Goal: Complete application form

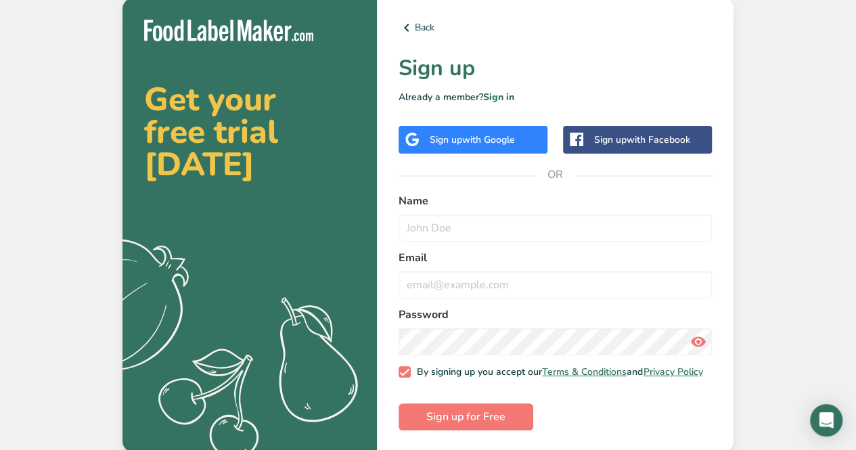
click at [474, 133] on span "with Google" at bounding box center [488, 139] width 53 height 13
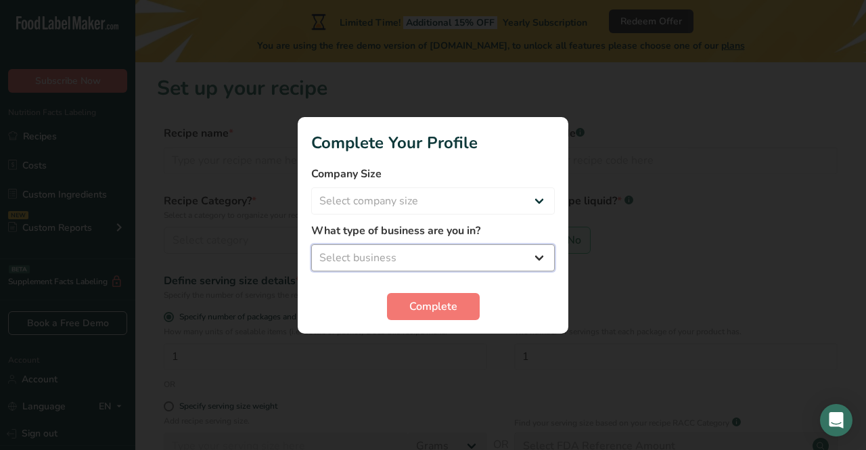
click at [537, 260] on select "Select business Packaged Food Manufacturer Restaurant & Cafe Bakery Meal Plans …" at bounding box center [433, 257] width 244 height 27
click at [530, 261] on select "Select business Packaged Food Manufacturer Restaurant & Cafe Bakery Meal Plans …" at bounding box center [433, 257] width 244 height 27
select select "3"
click at [311, 244] on select "Select business Packaged Food Manufacturer Restaurant & Cafe Bakery Meal Plans …" at bounding box center [433, 257] width 244 height 27
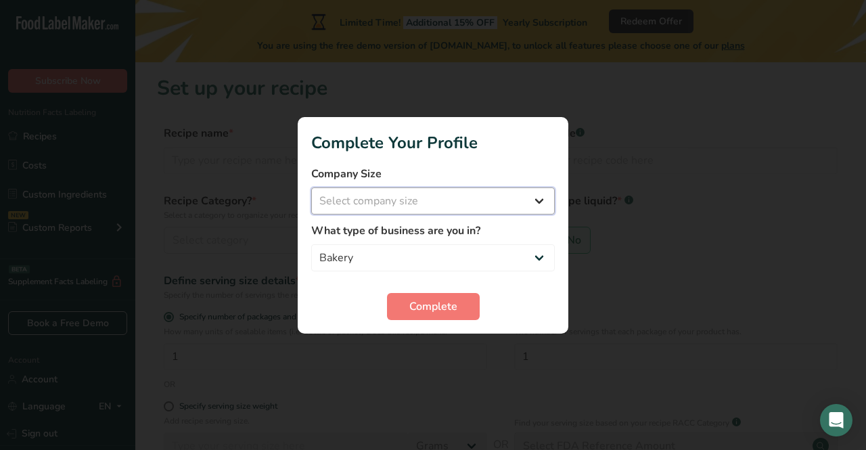
click at [537, 204] on select "Select company size Fewer than 10 Employees 10 to 50 Employees 51 to 500 Employ…" at bounding box center [433, 200] width 244 height 27
click at [445, 193] on select "Select company size Fewer than 10 Employees 10 to 50 Employees 51 to 500 Employ…" at bounding box center [433, 200] width 244 height 27
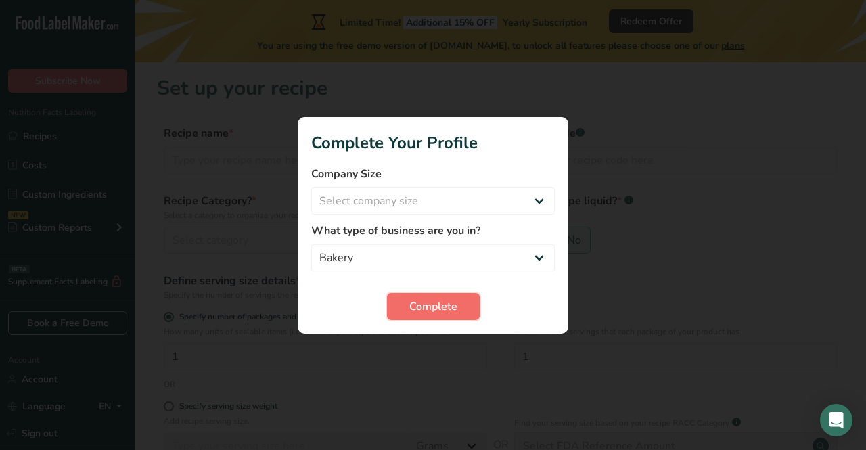
click at [421, 305] on span "Complete" at bounding box center [433, 306] width 48 height 16
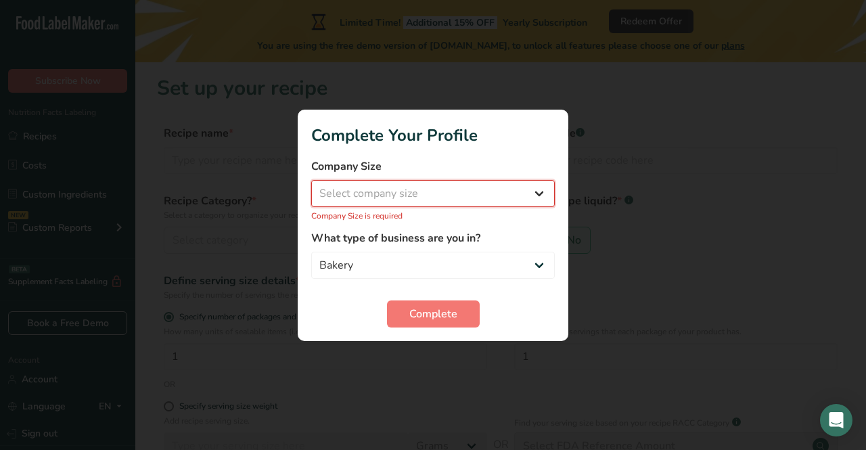
click at [427, 183] on select "Select company size Fewer than 10 Employees 10 to 50 Employees 51 to 500 Employ…" at bounding box center [433, 193] width 244 height 27
select select "1"
click at [311, 187] on select "Select company size Fewer than 10 Employees 10 to 50 Employees 51 to 500 Employ…" at bounding box center [433, 193] width 244 height 27
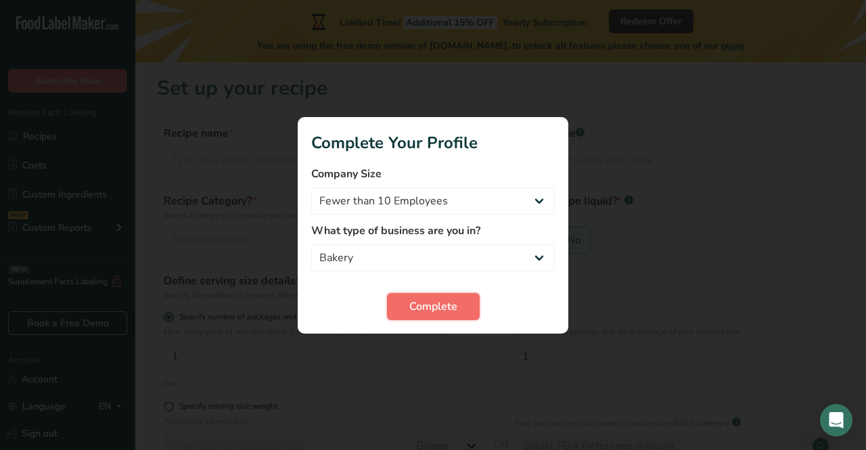
click at [430, 299] on span "Complete" at bounding box center [433, 306] width 48 height 16
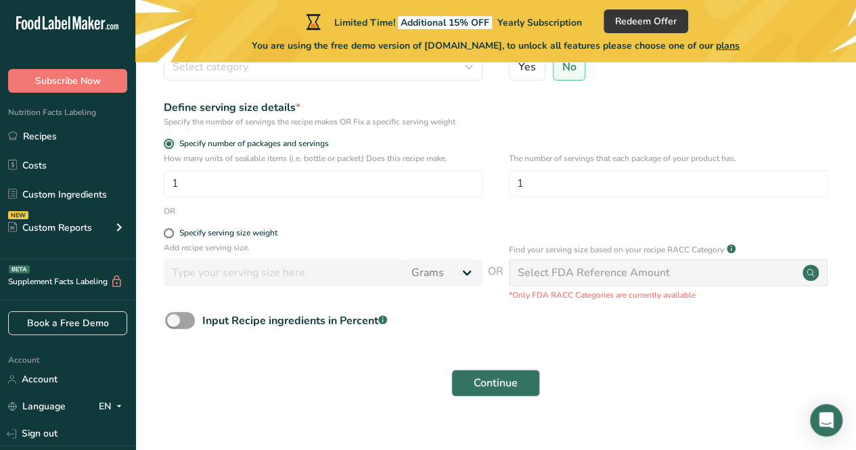
scroll to position [192, 0]
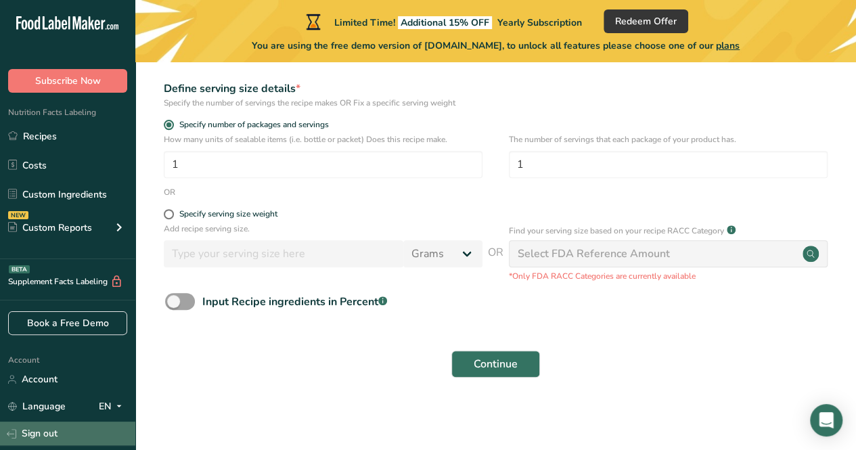
click at [50, 428] on link "Sign out" at bounding box center [67, 433] width 135 height 24
